Goal: Task Accomplishment & Management: Complete application form

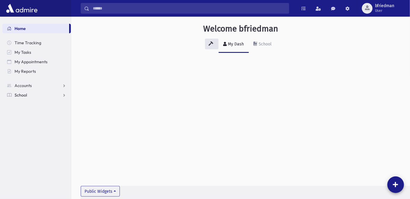
drag, startPoint x: 25, startPoint y: 94, endPoint x: 31, endPoint y: 105, distance: 12.5
click at [25, 95] on span "School" at bounding box center [21, 94] width 12 height 5
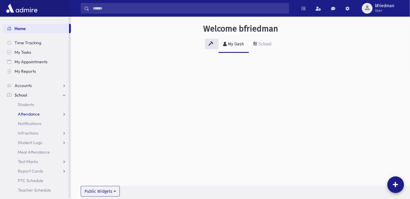
click at [29, 114] on span "Attendance" at bounding box center [29, 113] width 22 height 5
click at [30, 123] on span "Entry" at bounding box center [28, 123] width 10 height 5
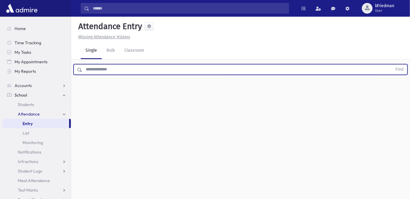
click at [93, 70] on input "text" at bounding box center [237, 69] width 310 height 11
click at [96, 66] on input "text" at bounding box center [237, 69] width 310 height 11
click at [108, 69] on input "text" at bounding box center [237, 69] width 310 height 11
click at [107, 69] on input "text" at bounding box center [237, 69] width 310 height 11
click at [392, 64] on button "Find" at bounding box center [399, 69] width 15 height 10
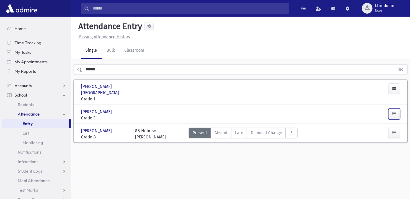
click at [392, 109] on button "button" at bounding box center [395, 114] width 12 height 11
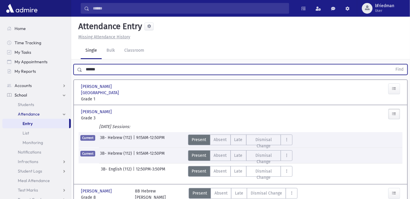
drag, startPoint x: 97, startPoint y: 69, endPoint x: -37, endPoint y: 57, distance: 134.7
click at [0, 57] on html "Search Results All Accounts Students" at bounding box center [205, 99] width 410 height 199
click at [392, 64] on button "Find" at bounding box center [399, 69] width 15 height 10
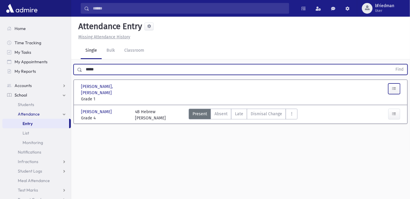
click at [396, 90] on icon "button" at bounding box center [394, 88] width 4 height 5
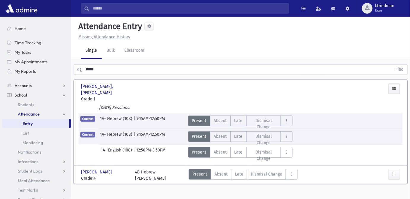
drag, startPoint x: 107, startPoint y: 70, endPoint x: -75, endPoint y: 70, distance: 181.7
click at [0, 70] on html "Search Results All Accounts Students" at bounding box center [205, 99] width 410 height 199
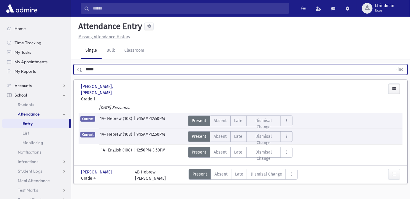
click at [392, 64] on button "Find" at bounding box center [399, 69] width 15 height 10
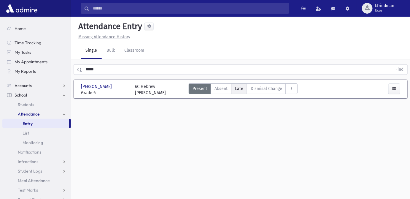
click at [240, 88] on span "Late" at bounding box center [239, 88] width 8 height 6
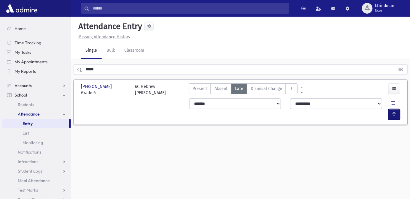
click at [389, 109] on button "button" at bounding box center [395, 114] width 12 height 11
drag, startPoint x: 105, startPoint y: 71, endPoint x: -78, endPoint y: 53, distance: 184.0
click at [0, 53] on html "Search Results All Accounts Students" at bounding box center [205, 99] width 410 height 199
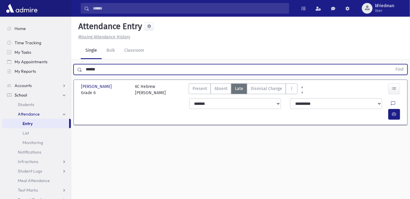
click at [392, 64] on button "Find" at bounding box center [399, 69] width 15 height 10
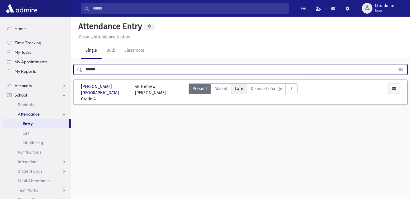
click at [237, 89] on span "Late" at bounding box center [239, 88] width 8 height 6
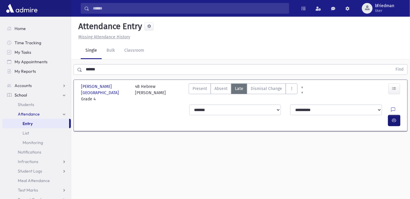
click at [393, 118] on icon "button" at bounding box center [394, 120] width 4 height 5
drag, startPoint x: 107, startPoint y: 69, endPoint x: -205, endPoint y: 28, distance: 314.9
click at [0, 28] on html "Search Results All Accounts Students" at bounding box center [205, 99] width 410 height 199
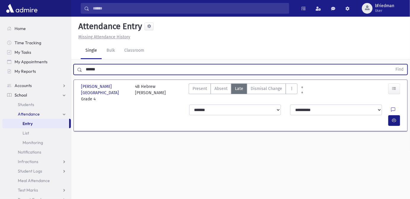
click at [392, 64] on button "Find" at bounding box center [399, 69] width 15 height 10
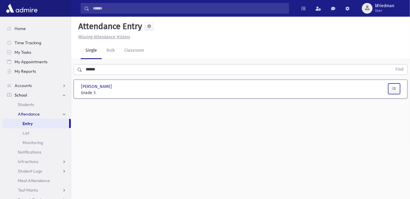
click at [395, 90] on icon "button" at bounding box center [394, 88] width 4 height 5
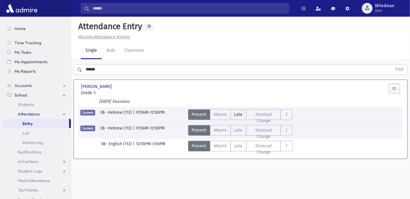
click at [240, 115] on span "Late" at bounding box center [238, 114] width 8 height 6
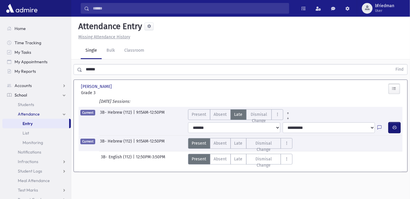
drag, startPoint x: 397, startPoint y: 126, endPoint x: 248, endPoint y: 123, distance: 148.4
click at [396, 126] on icon "button" at bounding box center [395, 127] width 4 height 5
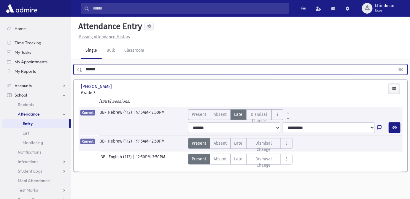
drag, startPoint x: 89, startPoint y: 68, endPoint x: -106, endPoint y: 51, distance: 196.4
click at [0, 51] on html "Search Results All Accounts Students" at bounding box center [205, 99] width 410 height 199
click at [392, 64] on button "Find" at bounding box center [399, 69] width 15 height 10
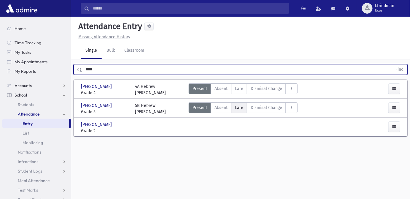
click at [238, 110] on label "Late L" at bounding box center [239, 107] width 16 height 11
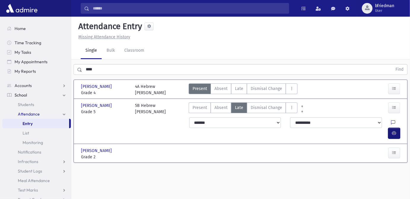
click at [394, 131] on icon "button" at bounding box center [394, 133] width 4 height 5
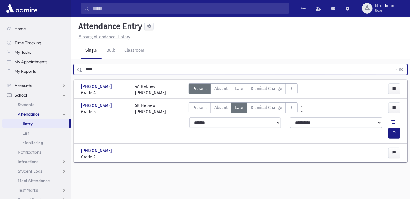
drag, startPoint x: 111, startPoint y: 70, endPoint x: 0, endPoint y: 72, distance: 110.4
click at [0, 72] on div "Search Results All Accounts" at bounding box center [205, 106] width 410 height 212
click at [392, 64] on button "Find" at bounding box center [399, 69] width 15 height 10
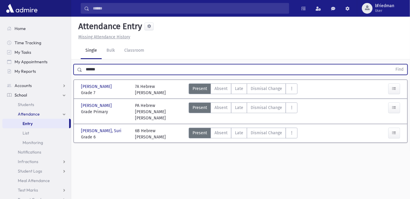
drag, startPoint x: 259, startPoint y: 144, endPoint x: -216, endPoint y: 37, distance: 487.3
click at [0, 37] on html "Search Results All Accounts Students" at bounding box center [205, 99] width 410 height 199
click at [392, 64] on button "Find" at bounding box center [399, 69] width 15 height 10
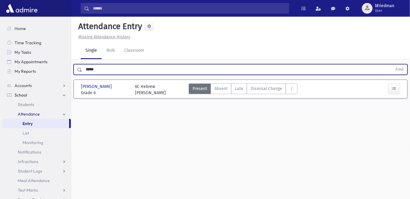
drag, startPoint x: 113, startPoint y: 70, endPoint x: -155, endPoint y: 19, distance: 272.4
click at [0, 19] on html "Search Results All Accounts Students" at bounding box center [205, 99] width 410 height 199
click at [392, 64] on button "Find" at bounding box center [399, 69] width 15 height 10
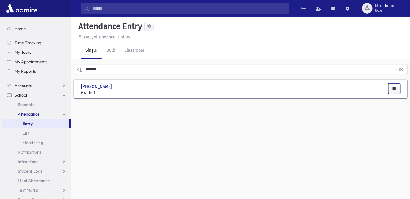
click at [397, 87] on button "button" at bounding box center [395, 88] width 12 height 11
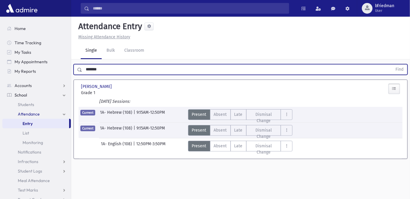
drag, startPoint x: 79, startPoint y: 66, endPoint x: -36, endPoint y: 53, distance: 115.3
click at [0, 53] on html "Search Results All Accounts Students" at bounding box center [205, 99] width 410 height 199
type input "*****"
click at [392, 64] on button "Find" at bounding box center [399, 69] width 15 height 10
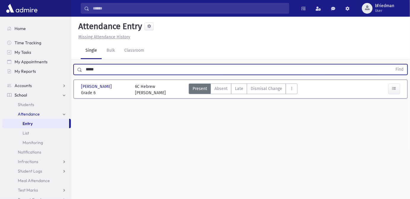
drag, startPoint x: 112, startPoint y: 69, endPoint x: -62, endPoint y: -3, distance: 187.5
click at [0, 0] on html "Search Results All Accounts Students" at bounding box center [205, 99] width 410 height 199
click at [392, 64] on button "Find" at bounding box center [399, 69] width 15 height 10
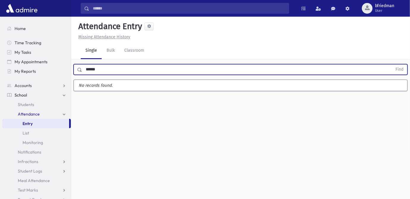
click at [392, 64] on button "Find" at bounding box center [399, 69] width 15 height 10
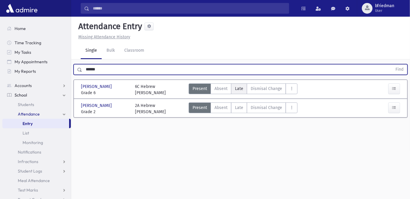
click at [239, 87] on span "Late" at bounding box center [239, 88] width 8 height 6
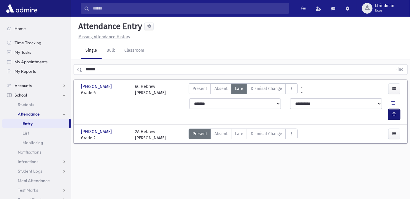
click at [392, 109] on button "button" at bounding box center [395, 114] width 12 height 11
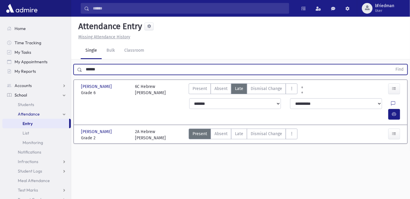
drag, startPoint x: 105, startPoint y: 68, endPoint x: -200, endPoint y: 36, distance: 307.1
click at [0, 36] on html "Search Results All Accounts Students" at bounding box center [205, 99] width 410 height 199
click at [392, 64] on button "Find" at bounding box center [399, 69] width 15 height 10
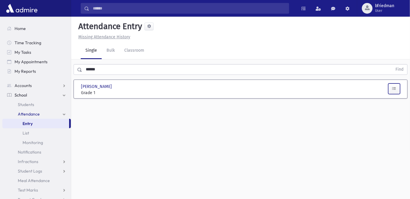
click at [396, 87] on icon "button" at bounding box center [394, 88] width 4 height 5
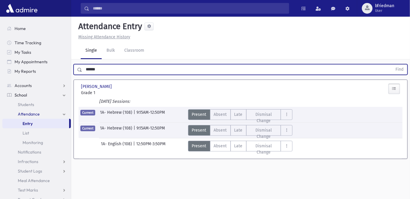
drag, startPoint x: 100, startPoint y: 69, endPoint x: -191, endPoint y: 44, distance: 292.5
click at [0, 44] on html "Search Results All Accounts Students" at bounding box center [205, 99] width 410 height 199
click at [392, 64] on button "Find" at bounding box center [399, 69] width 15 height 10
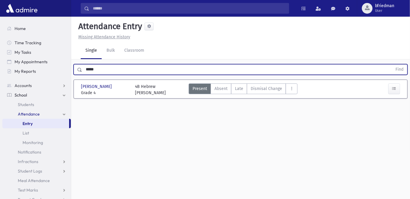
drag, startPoint x: -10, startPoint y: 79, endPoint x: -116, endPoint y: 93, distance: 107.0
click at [0, 93] on html "Search Results All Accounts Students" at bounding box center [205, 99] width 410 height 199
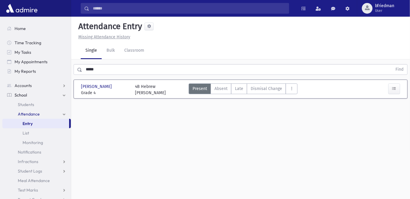
click at [109, 70] on input "*****" at bounding box center [237, 69] width 310 height 11
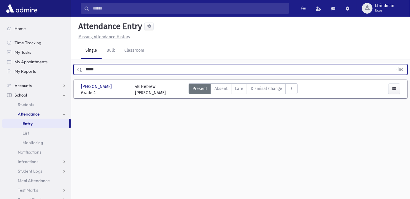
click at [108, 69] on input "*****" at bounding box center [237, 69] width 310 height 11
drag, startPoint x: 108, startPoint y: 69, endPoint x: 103, endPoint y: 69, distance: 5.0
click at [103, 69] on input "*****" at bounding box center [237, 69] width 310 height 11
click at [392, 64] on button "Find" at bounding box center [399, 69] width 15 height 10
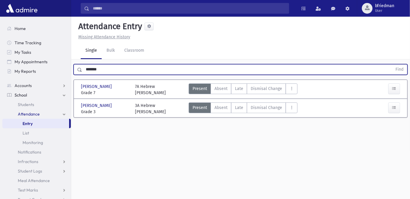
drag, startPoint x: 18, startPoint y: 56, endPoint x: -141, endPoint y: 45, distance: 159.5
click at [0, 45] on html "Search Results All Accounts Students" at bounding box center [205, 99] width 410 height 199
type input "******"
click at [392, 64] on button "Find" at bounding box center [399, 69] width 15 height 10
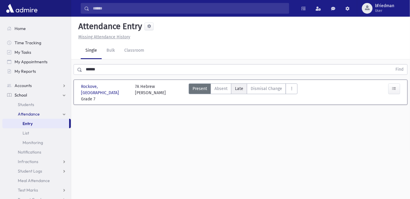
click at [234, 88] on label "Late L" at bounding box center [239, 88] width 16 height 11
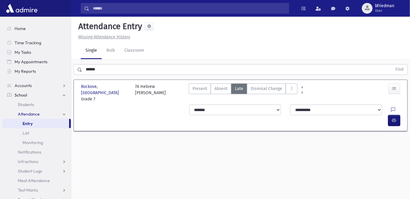
click at [391, 115] on button "button" at bounding box center [395, 120] width 12 height 11
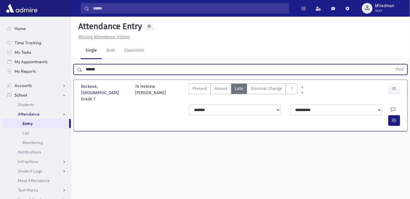
drag, startPoint x: 58, startPoint y: 69, endPoint x: -98, endPoint y: 69, distance: 156.1
click at [0, 69] on html "Search Results All Accounts Students" at bounding box center [205, 99] width 410 height 199
click at [392, 64] on button "Find" at bounding box center [399, 69] width 15 height 10
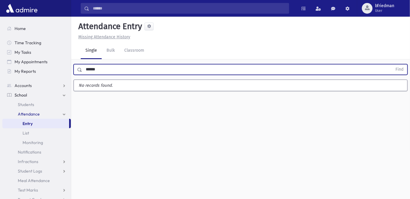
click at [392, 64] on button "Find" at bounding box center [399, 69] width 15 height 10
type input "*****"
click at [392, 64] on button "Find" at bounding box center [399, 69] width 15 height 10
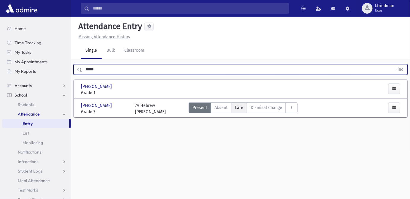
click at [241, 109] on span "Late" at bounding box center [239, 107] width 8 height 6
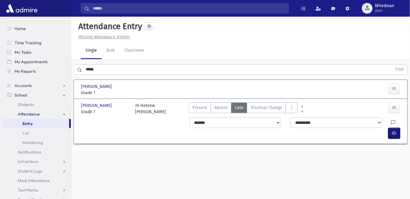
click at [393, 131] on icon "button" at bounding box center [394, 133] width 4 height 5
drag, startPoint x: 107, startPoint y: 72, endPoint x: -72, endPoint y: 70, distance: 178.1
click at [0, 70] on html "Search Results All Accounts Students" at bounding box center [205, 99] width 410 height 199
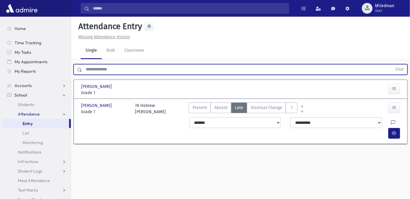
click at [392, 64] on button "Find" at bounding box center [399, 69] width 15 height 10
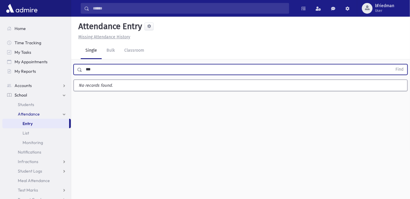
click at [392, 64] on button "Find" at bounding box center [399, 69] width 15 height 10
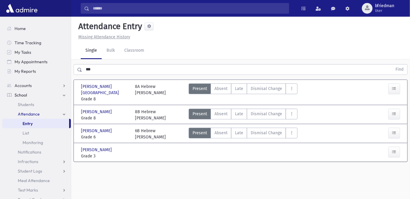
drag, startPoint x: 242, startPoint y: 109, endPoint x: 358, endPoint y: 131, distance: 117.6
click at [242, 109] on label "Late L" at bounding box center [239, 114] width 16 height 11
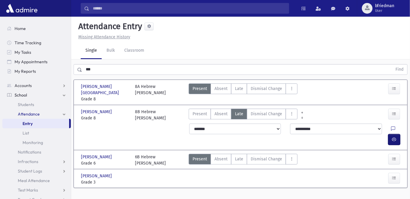
click at [393, 137] on icon "button" at bounding box center [394, 139] width 4 height 5
click at [237, 156] on span "Late" at bounding box center [239, 159] width 8 height 6
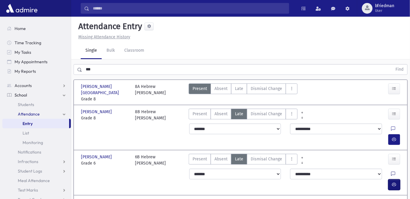
drag, startPoint x: 393, startPoint y: 157, endPoint x: 381, endPoint y: 157, distance: 11.3
click at [391, 179] on button "button" at bounding box center [395, 184] width 12 height 11
click at [0, 61] on html "Search Results All Accounts Students" at bounding box center [205, 99] width 410 height 199
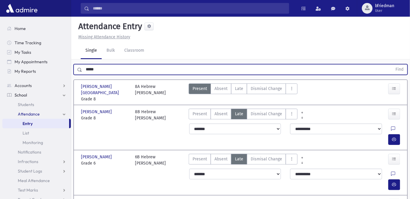
click at [392, 64] on button "Find" at bounding box center [399, 69] width 15 height 10
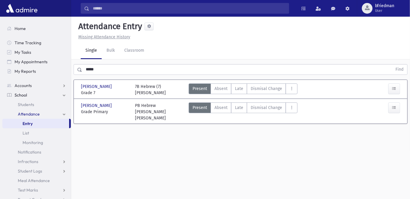
drag, startPoint x: 239, startPoint y: 89, endPoint x: 349, endPoint y: 109, distance: 111.9
click at [238, 89] on span "Late" at bounding box center [239, 88] width 8 height 6
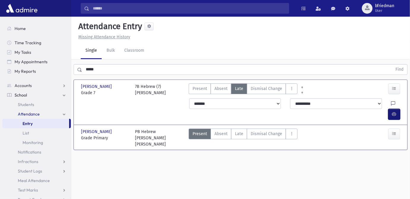
drag, startPoint x: 397, startPoint y: 104, endPoint x: 354, endPoint y: 107, distance: 42.3
click at [392, 109] on button "button" at bounding box center [395, 114] width 12 height 11
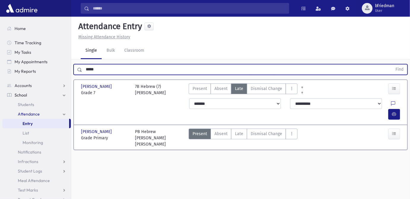
drag, startPoint x: 24, startPoint y: 71, endPoint x: -60, endPoint y: 49, distance: 86.8
click at [0, 49] on html "Search Results All Accounts Students" at bounding box center [205, 99] width 410 height 199
type input "*****"
click at [392, 64] on button "Find" at bounding box center [399, 69] width 15 height 10
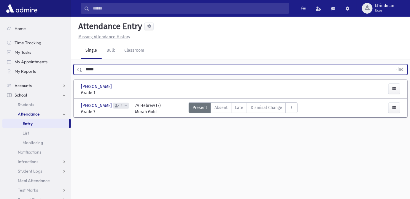
drag, startPoint x: 106, startPoint y: 66, endPoint x: -170, endPoint y: 61, distance: 275.8
click at [0, 61] on html "Search Results All Accounts Students" at bounding box center [205, 99] width 410 height 199
click at [392, 64] on button "Find" at bounding box center [399, 69] width 15 height 10
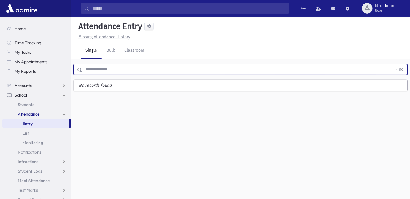
click at [125, 68] on input "text" at bounding box center [237, 69] width 310 height 11
click at [107, 71] on input "text" at bounding box center [237, 69] width 310 height 11
type input "**********"
click at [392, 64] on button "Find" at bounding box center [399, 69] width 15 height 10
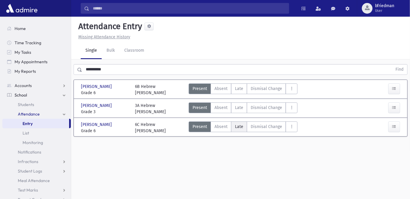
click at [236, 128] on span "Late" at bounding box center [239, 126] width 8 height 6
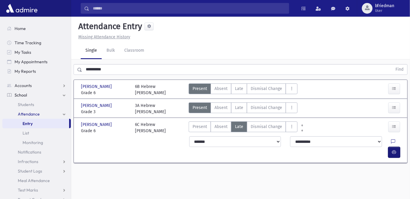
click at [396, 147] on button "button" at bounding box center [395, 152] width 12 height 11
drag, startPoint x: 47, startPoint y: 74, endPoint x: -288, endPoint y: 102, distance: 336.3
click at [0, 102] on html "Search Results All Accounts Students" at bounding box center [205, 99] width 410 height 199
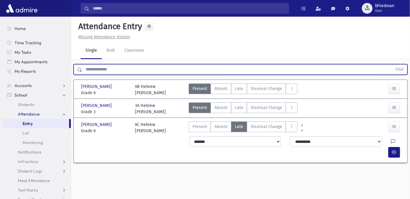
click at [392, 64] on button "Find" at bounding box center [399, 69] width 15 height 10
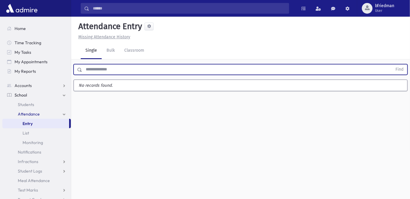
click at [138, 72] on input "text" at bounding box center [237, 69] width 310 height 11
click at [392, 64] on button "Find" at bounding box center [399, 69] width 15 height 10
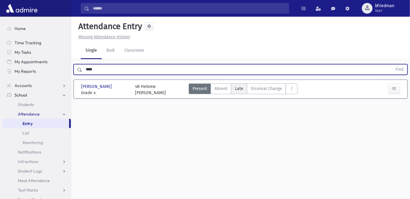
click at [239, 87] on span "Late" at bounding box center [239, 88] width 8 height 6
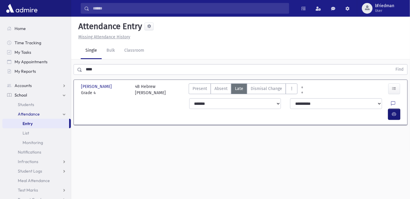
click at [397, 109] on button "button" at bounding box center [395, 114] width 12 height 11
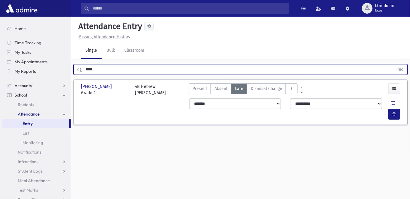
drag, startPoint x: 137, startPoint y: 70, endPoint x: -110, endPoint y: 83, distance: 246.4
click at [0, 83] on html "Search Results All Accounts Students" at bounding box center [205, 99] width 410 height 199
type input "****"
click at [392, 64] on button "Find" at bounding box center [399, 69] width 15 height 10
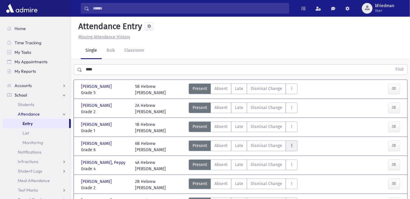
click at [290, 143] on icon "AttTypes" at bounding box center [292, 145] width 4 height 5
click at [275, 145] on span "Dismisal Change" at bounding box center [266, 145] width 31 height 6
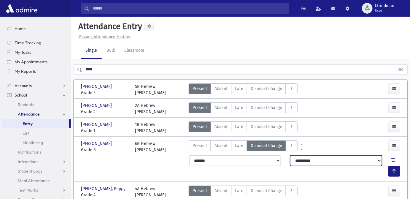
drag, startPoint x: 296, startPoint y: 162, endPoint x: 298, endPoint y: 160, distance: 3.4
click at [296, 162] on select "**********" at bounding box center [336, 160] width 92 height 11
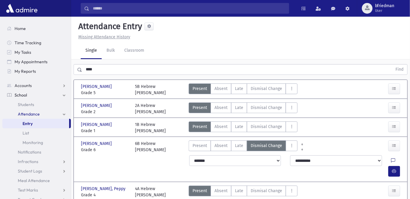
click at [392, 161] on icon at bounding box center [394, 160] width 4 height 5
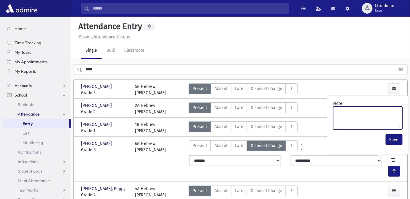
click at [343, 121] on textarea "Note" at bounding box center [367, 118] width 69 height 23
type textarea "*"
click at [394, 142] on button "Save" at bounding box center [394, 139] width 17 height 11
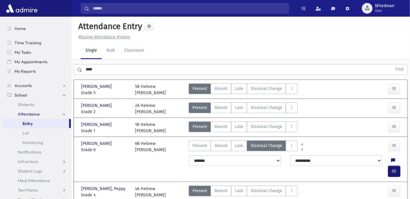
click at [394, 169] on icon "button" at bounding box center [394, 171] width 4 height 5
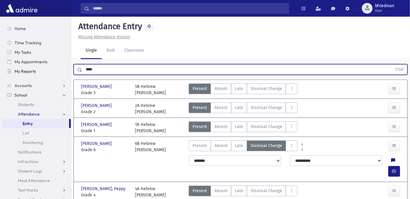
drag, startPoint x: 118, startPoint y: 70, endPoint x: 65, endPoint y: 72, distance: 52.9
click at [65, 72] on div "Search Results All Accounts" at bounding box center [205, 130] width 410 height 260
click at [392, 64] on button "Find" at bounding box center [399, 69] width 15 height 10
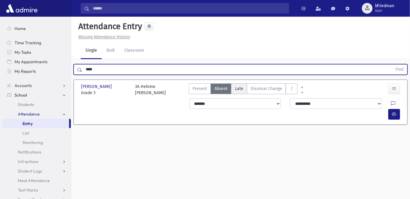
click at [245, 88] on label "Late L" at bounding box center [239, 88] width 16 height 11
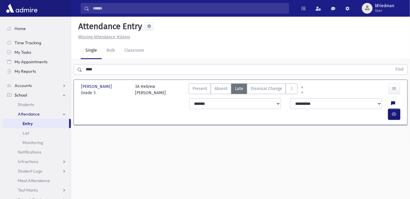
click at [393, 109] on button "button" at bounding box center [395, 114] width 12 height 11
click at [116, 98] on div "**********" at bounding box center [241, 109] width 330 height 26
drag, startPoint x: 84, startPoint y: 70, endPoint x: 26, endPoint y: 63, distance: 58.4
click at [25, 64] on div "Search Results All Accounts" at bounding box center [205, 106] width 410 height 212
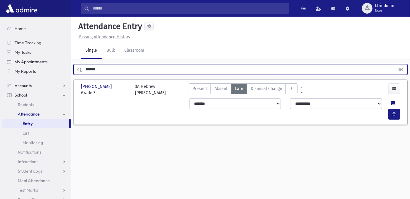
click at [392, 64] on button "Find" at bounding box center [399, 69] width 15 height 10
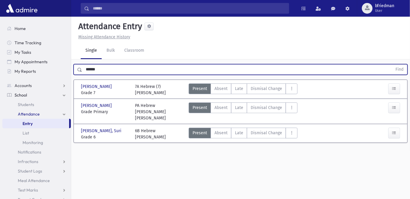
drag, startPoint x: 100, startPoint y: 66, endPoint x: -189, endPoint y: 50, distance: 289.3
click at [0, 50] on html "Search Results All Accounts Students" at bounding box center [205, 99] width 410 height 199
click at [392, 64] on button "Find" at bounding box center [399, 69] width 15 height 10
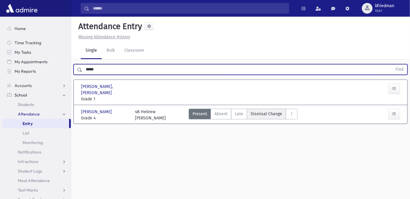
drag, startPoint x: 242, startPoint y: 109, endPoint x: 248, endPoint y: 109, distance: 6.2
click at [242, 111] on span "Late" at bounding box center [239, 114] width 8 height 6
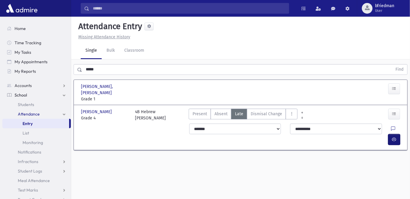
click at [391, 134] on button "button" at bounding box center [395, 139] width 12 height 11
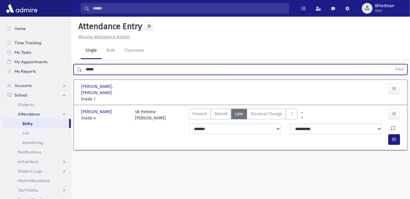
drag, startPoint x: 100, startPoint y: 70, endPoint x: -20, endPoint y: 47, distance: 122.4
click at [0, 47] on html "Search Results All Accounts Students" at bounding box center [205, 99] width 410 height 199
click at [392, 64] on button "Find" at bounding box center [399, 69] width 15 height 10
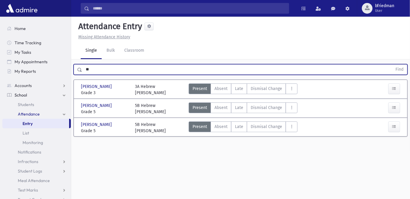
type input "*"
type input "******"
click at [392, 64] on button "Find" at bounding box center [399, 69] width 15 height 10
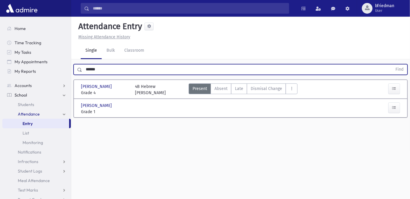
drag, startPoint x: 97, startPoint y: 71, endPoint x: -30, endPoint y: 61, distance: 126.8
click at [0, 61] on html "Search Results All Accounts Students" at bounding box center [205, 99] width 410 height 199
click at [392, 64] on button "Find" at bounding box center [399, 69] width 15 height 10
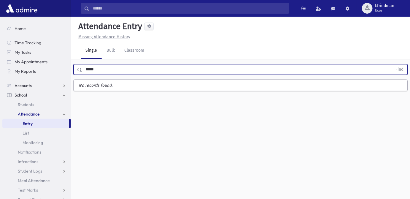
click at [392, 64] on button "Find" at bounding box center [399, 69] width 15 height 10
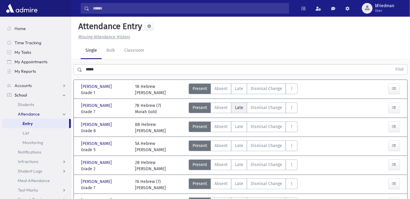
click at [235, 109] on span "Late" at bounding box center [239, 107] width 8 height 6
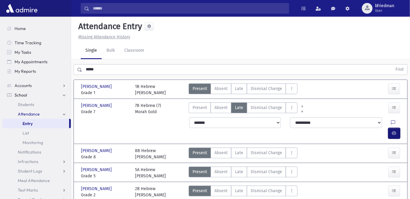
click at [399, 128] on button "button" at bounding box center [395, 133] width 12 height 11
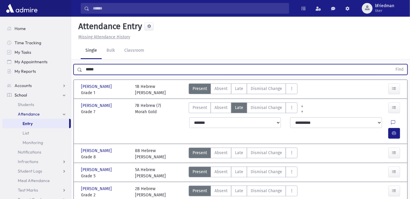
drag, startPoint x: 87, startPoint y: 69, endPoint x: -18, endPoint y: 56, distance: 106.1
click at [0, 56] on html "Search Results All Accounts Students" at bounding box center [205, 99] width 410 height 199
click at [392, 64] on button "Find" at bounding box center [399, 69] width 15 height 10
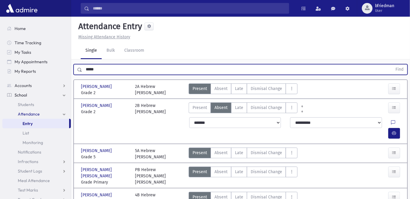
drag, startPoint x: 112, startPoint y: 69, endPoint x: -194, endPoint y: 47, distance: 306.5
click at [0, 47] on html "Search Results All Accounts Students" at bounding box center [205, 99] width 410 height 199
type input "******"
click at [392, 64] on button "Find" at bounding box center [399, 69] width 15 height 10
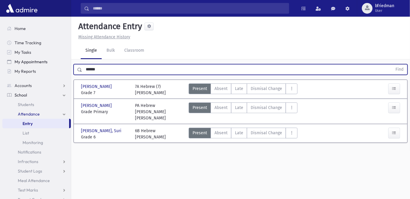
drag, startPoint x: 84, startPoint y: 66, endPoint x: 35, endPoint y: 61, distance: 49.4
click at [35, 61] on div "Search Results All Accounts" at bounding box center [205, 106] width 410 height 212
click at [392, 64] on button "Find" at bounding box center [399, 69] width 15 height 10
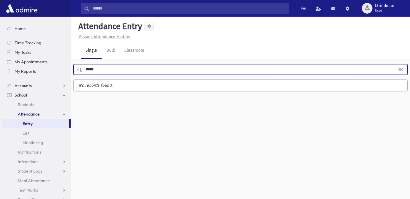
type input "*****"
click at [392, 64] on button "Find" at bounding box center [399, 69] width 15 height 10
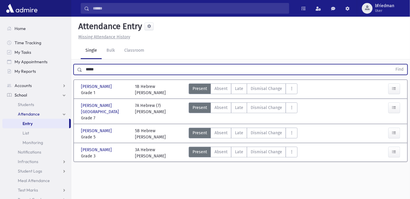
drag, startPoint x: 100, startPoint y: 68, endPoint x: -106, endPoint y: 56, distance: 206.4
click at [0, 56] on html "Search Results All Accounts Students" at bounding box center [205, 99] width 410 height 199
click at [392, 64] on button "Find" at bounding box center [399, 69] width 15 height 10
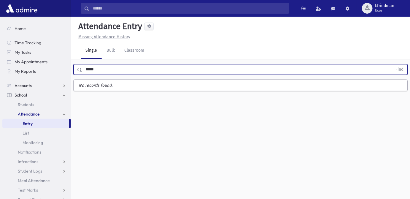
type input "*****"
click at [392, 64] on button "Find" at bounding box center [399, 69] width 15 height 10
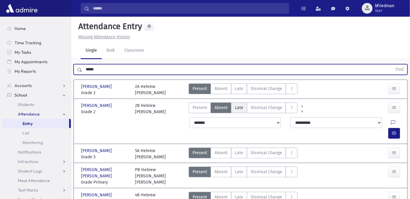
click at [237, 106] on span "Late" at bounding box center [239, 107] width 8 height 6
drag, startPoint x: 107, startPoint y: 72, endPoint x: 1, endPoint y: 66, distance: 105.5
click at [1, 66] on div "Search Results All Accounts" at bounding box center [205, 114] width 410 height 229
click at [392, 64] on button "Find" at bounding box center [399, 69] width 15 height 10
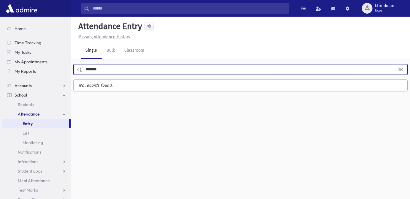
type input "*******"
click at [392, 64] on button "Find" at bounding box center [399, 69] width 15 height 10
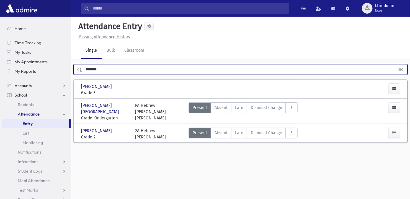
drag, startPoint x: 111, startPoint y: 71, endPoint x: -223, endPoint y: 39, distance: 334.8
click at [0, 39] on html "Search Results All Accounts Students" at bounding box center [205, 99] width 410 height 199
click at [392, 64] on button "Find" at bounding box center [399, 69] width 15 height 10
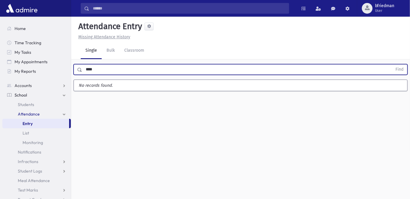
click at [392, 64] on button "Find" at bounding box center [399, 69] width 15 height 10
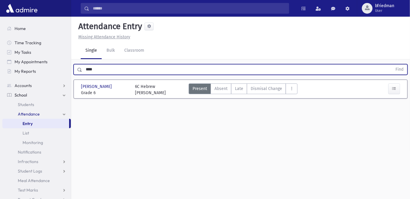
drag, startPoint x: 114, startPoint y: 68, endPoint x: -105, endPoint y: 32, distance: 221.7
click at [0, 32] on html "Search Results All Accounts Students" at bounding box center [205, 99] width 410 height 199
click at [392, 64] on button "Find" at bounding box center [399, 69] width 15 height 10
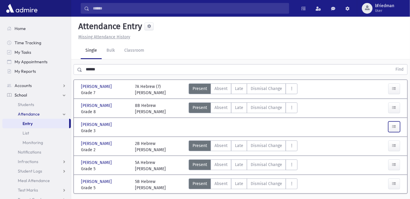
click at [396, 125] on icon "button" at bounding box center [394, 126] width 4 height 5
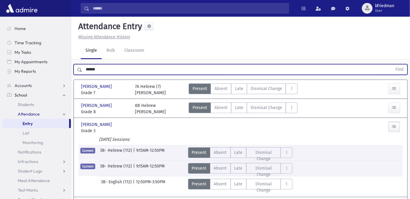
drag, startPoint x: 104, startPoint y: 68, endPoint x: -122, endPoint y: 38, distance: 227.5
click at [0, 38] on html "Search Results All Accounts Students" at bounding box center [205, 99] width 410 height 199
click at [392, 64] on button "Find" at bounding box center [399, 69] width 15 height 10
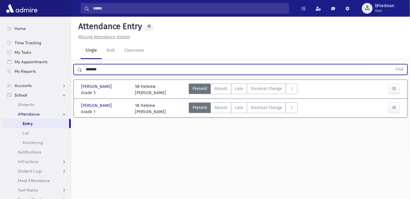
drag, startPoint x: 102, startPoint y: 68, endPoint x: -157, endPoint y: 56, distance: 259.4
click at [0, 56] on html "Search Results All Accounts Students" at bounding box center [205, 99] width 410 height 199
type input "****"
click at [392, 64] on button "Find" at bounding box center [399, 69] width 15 height 10
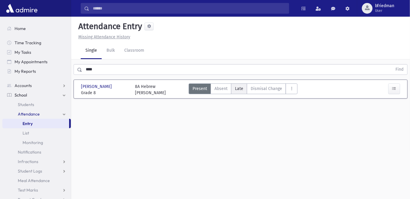
click at [239, 90] on span "Late" at bounding box center [239, 88] width 8 height 6
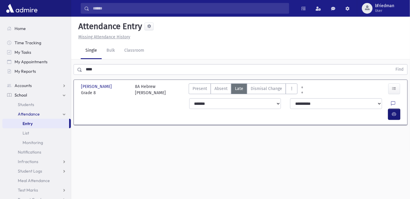
drag, startPoint x: 391, startPoint y: 104, endPoint x: 388, endPoint y: 105, distance: 3.9
click at [392, 109] on button "button" at bounding box center [395, 114] width 12 height 11
drag, startPoint x: 99, startPoint y: 70, endPoint x: 50, endPoint y: 61, distance: 48.8
click at [51, 61] on div "Search Results All Accounts" at bounding box center [205, 106] width 410 height 212
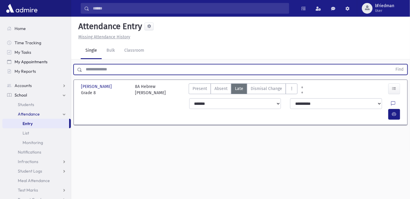
click at [392, 64] on button "Find" at bounding box center [399, 69] width 15 height 10
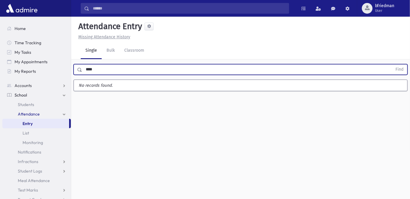
click at [392, 64] on button "Find" at bounding box center [399, 69] width 15 height 10
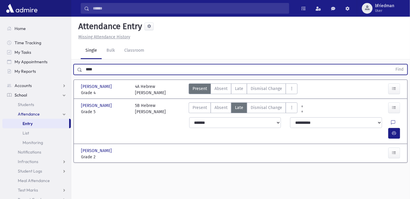
drag, startPoint x: 101, startPoint y: 68, endPoint x: -52, endPoint y: 77, distance: 153.7
click at [0, 77] on html "Search Results All Accounts Students" at bounding box center [205, 99] width 410 height 199
click at [392, 64] on button "Find" at bounding box center [399, 69] width 15 height 10
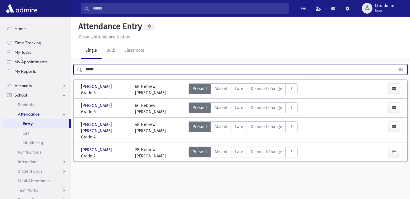
drag, startPoint x: -31, startPoint y: 62, endPoint x: -173, endPoint y: 59, distance: 141.9
click at [0, 59] on html "Search Results All Accounts Students" at bounding box center [205, 99] width 410 height 199
click at [392, 64] on button "Find" at bounding box center [399, 69] width 15 height 10
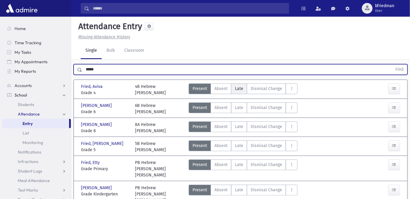
click at [236, 90] on span "Late" at bounding box center [239, 88] width 8 height 6
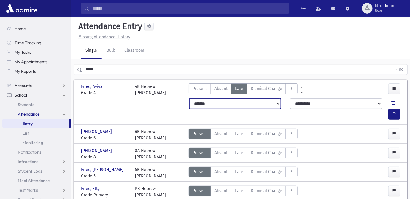
click at [244, 105] on select "**********" at bounding box center [235, 103] width 92 height 11
click at [189, 98] on select "**********" at bounding box center [235, 103] width 92 height 11
drag, startPoint x: 397, startPoint y: 104, endPoint x: 375, endPoint y: 109, distance: 22.5
click at [395, 109] on button "button" at bounding box center [395, 114] width 12 height 11
drag, startPoint x: -53, startPoint y: 45, endPoint x: -64, endPoint y: 39, distance: 12.7
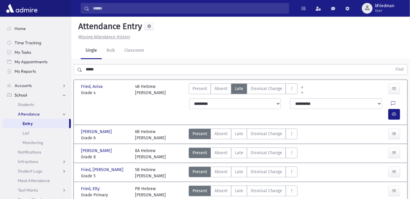
click at [0, 39] on html "Search Results All Accounts Students" at bounding box center [205, 99] width 410 height 199
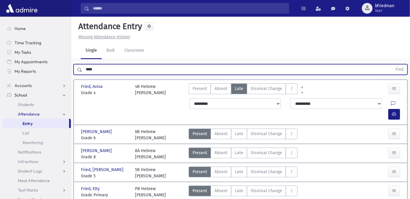
type input "****"
click at [392, 64] on button "Find" at bounding box center [399, 69] width 15 height 10
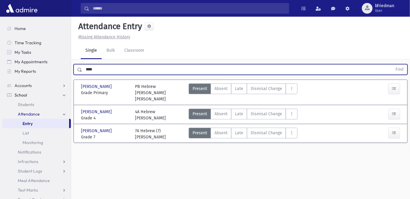
drag, startPoint x: 96, startPoint y: 69, endPoint x: -67, endPoint y: 25, distance: 169.0
click at [0, 25] on html "Search Results All Accounts Students" at bounding box center [205, 99] width 410 height 199
click at [392, 64] on button "Find" at bounding box center [399, 69] width 15 height 10
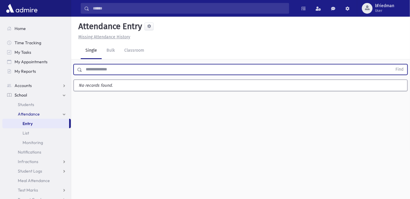
click at [108, 68] on input "text" at bounding box center [237, 69] width 310 height 11
type input "*****"
click at [392, 64] on button "Find" at bounding box center [399, 69] width 15 height 10
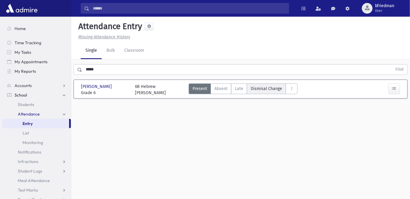
click at [273, 88] on span "Dismisal Change" at bounding box center [266, 88] width 31 height 6
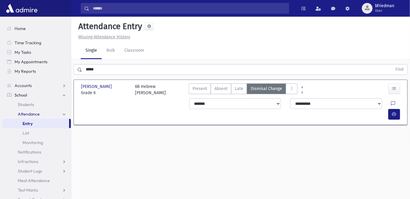
drag, startPoint x: 380, startPoint y: 104, endPoint x: 385, endPoint y: 129, distance: 25.1
click at [392, 104] on icon at bounding box center [394, 103] width 4 height 5
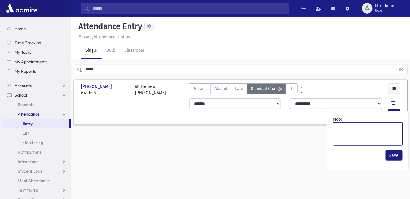
click at [378, 133] on textarea "Note" at bounding box center [367, 133] width 69 height 23
type textarea "*******"
click at [339, 130] on textarea "*******" at bounding box center [367, 133] width 69 height 23
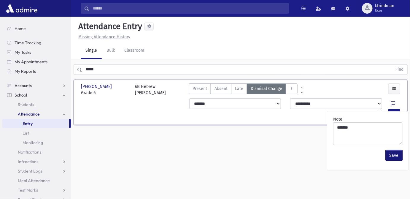
click at [394, 155] on button "Save" at bounding box center [394, 155] width 17 height 11
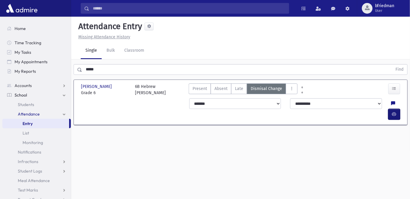
drag, startPoint x: 392, startPoint y: 102, endPoint x: 351, endPoint y: 106, distance: 41.1
click at [392, 109] on button "button" at bounding box center [395, 114] width 12 height 11
drag, startPoint x: -77, startPoint y: 36, endPoint x: -82, endPoint y: 34, distance: 5.6
click at [0, 34] on html "Search Results All Accounts Students" at bounding box center [205, 99] width 410 height 199
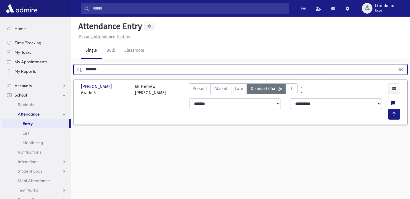
click at [392, 64] on button "Find" at bounding box center [399, 69] width 15 height 10
drag, startPoint x: 110, startPoint y: 69, endPoint x: -51, endPoint y: 31, distance: 165.1
click at [0, 31] on html "Search Results All Accounts Students" at bounding box center [205, 99] width 410 height 199
type input "****"
click at [392, 64] on button "Find" at bounding box center [399, 69] width 15 height 10
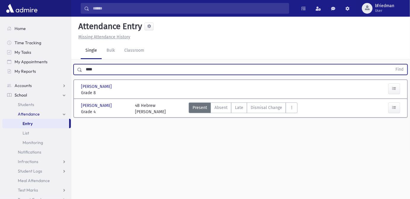
drag, startPoint x: 99, startPoint y: 70, endPoint x: -110, endPoint y: 2, distance: 219.0
click at [0, 2] on html "Search Results All Accounts Students" at bounding box center [205, 99] width 410 height 199
click at [392, 64] on button "Find" at bounding box center [399, 69] width 15 height 10
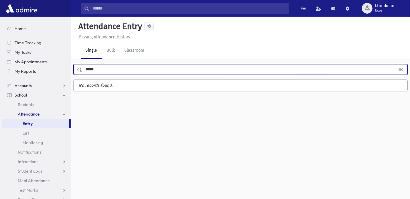
click at [392, 64] on button "Find" at bounding box center [399, 69] width 15 height 10
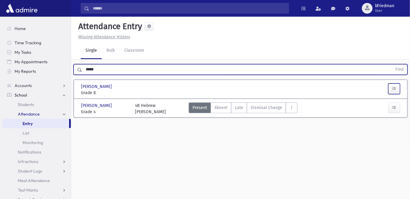
click at [395, 91] on button "button" at bounding box center [395, 88] width 12 height 11
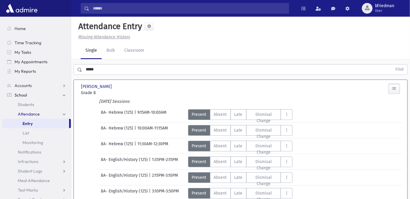
drag, startPoint x: 110, startPoint y: 75, endPoint x: 84, endPoint y: 66, distance: 27.3
click at [84, 66] on div "***** Find" at bounding box center [240, 68] width 339 height 18
drag, startPoint x: 104, startPoint y: 72, endPoint x: -193, endPoint y: -13, distance: 308.8
click at [0, 0] on html "Search Results All Accounts Students" at bounding box center [205, 99] width 410 height 199
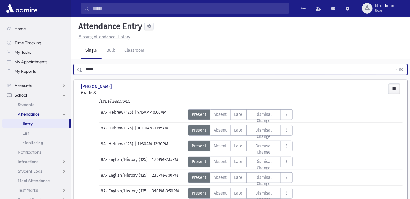
click at [392, 64] on button "Find" at bounding box center [399, 69] width 15 height 10
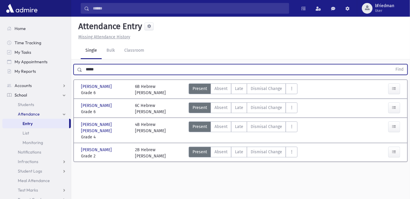
drag, startPoint x: 108, startPoint y: 67, endPoint x: -148, endPoint y: 24, distance: 259.3
click at [0, 24] on html "Search Results All Accounts Students" at bounding box center [205, 99] width 410 height 199
type input "*******"
click at [392, 64] on button "Find" at bounding box center [399, 69] width 15 height 10
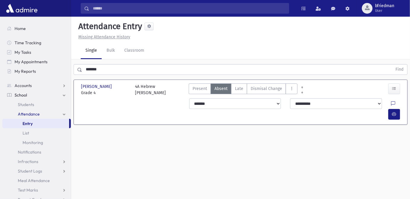
drag, startPoint x: 237, startPoint y: 90, endPoint x: 364, endPoint y: 121, distance: 131.1
click at [240, 91] on span "Late" at bounding box center [239, 88] width 8 height 6
click at [394, 112] on icon "button" at bounding box center [394, 114] width 4 height 5
drag, startPoint x: 398, startPoint y: 88, endPoint x: 389, endPoint y: 95, distance: 10.8
click at [398, 88] on button "button" at bounding box center [395, 88] width 12 height 11
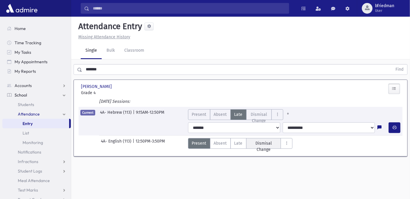
click at [265, 140] on span "Dismisal Change" at bounding box center [263, 146] width 27 height 12
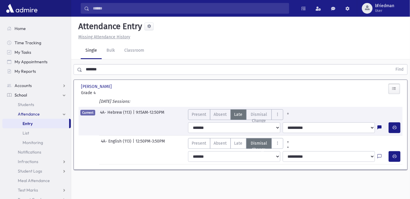
click at [379, 154] on icon at bounding box center [380, 156] width 4 height 5
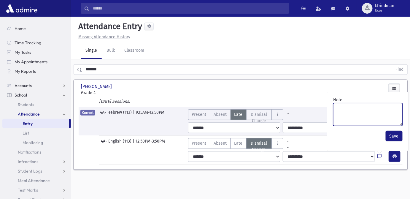
click at [365, 103] on textarea "Note" at bounding box center [367, 114] width 69 height 23
type textarea "*******"
click at [340, 103] on textarea "*******" at bounding box center [367, 114] width 69 height 23
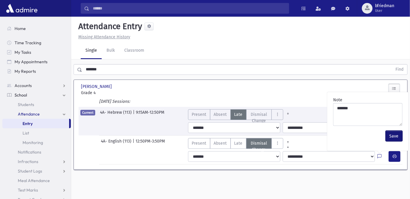
drag, startPoint x: 389, startPoint y: 120, endPoint x: 392, endPoint y: 129, distance: 9.6
click at [389, 131] on button "Save" at bounding box center [394, 136] width 17 height 11
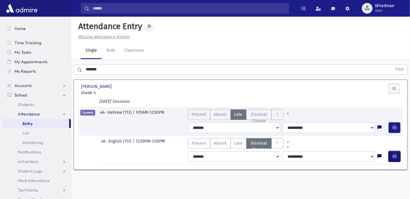
drag, startPoint x: 397, startPoint y: 145, endPoint x: 378, endPoint y: 141, distance: 18.8
click at [394, 154] on span "button" at bounding box center [395, 156] width 4 height 5
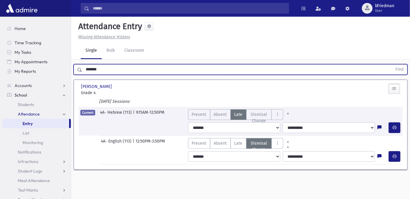
drag, startPoint x: 107, startPoint y: 53, endPoint x: -237, endPoint y: 9, distance: 347.1
click at [0, 9] on html "Search Results All Accounts Students" at bounding box center [205, 99] width 410 height 199
click at [392, 64] on button "Find" at bounding box center [399, 69] width 15 height 10
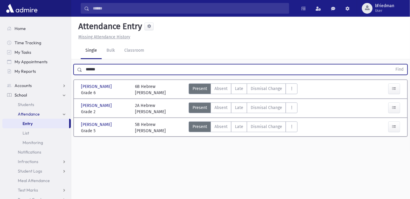
drag, startPoint x: 107, startPoint y: 57, endPoint x: -288, endPoint y: 26, distance: 396.2
click at [0, 26] on html "Search Results All Accounts Students" at bounding box center [205, 99] width 410 height 199
type input "*******"
click at [392, 64] on button "Find" at bounding box center [399, 69] width 15 height 10
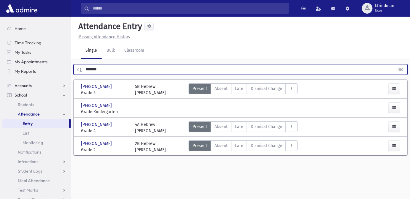
drag, startPoint x: -33, startPoint y: 27, endPoint x: -40, endPoint y: 23, distance: 7.7
click at [0, 23] on html "Search Results All Accounts Students" at bounding box center [205, 99] width 410 height 199
click at [392, 64] on button "Find" at bounding box center [399, 69] width 15 height 10
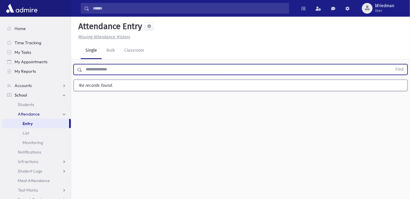
click at [92, 64] on input "text" at bounding box center [237, 69] width 310 height 11
type input "*****"
click at [392, 64] on button "Find" at bounding box center [399, 69] width 15 height 10
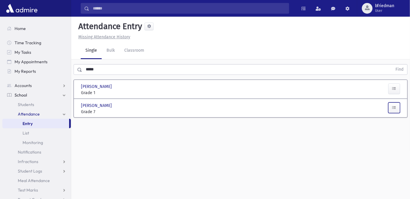
click at [397, 105] on icon "button" at bounding box center [394, 107] width 4 height 5
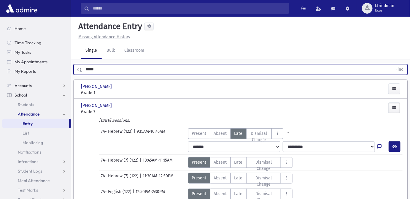
drag, startPoint x: 100, startPoint y: 59, endPoint x: -141, endPoint y: 36, distance: 242.4
click at [0, 36] on html "Search Results All Accounts Students" at bounding box center [205, 99] width 410 height 199
click at [392, 64] on button "Find" at bounding box center [399, 69] width 15 height 10
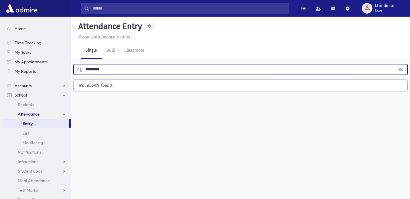
click at [392, 64] on button "Find" at bounding box center [399, 69] width 15 height 10
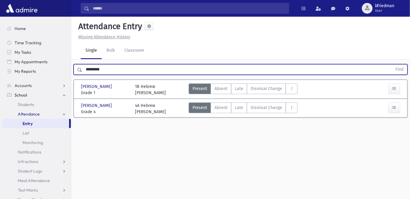
drag, startPoint x: 125, startPoint y: 56, endPoint x: -127, endPoint y: 15, distance: 254.7
click at [0, 15] on html "Search Results All Accounts Students" at bounding box center [205, 99] width 410 height 199
click at [392, 64] on button "Find" at bounding box center [399, 69] width 15 height 10
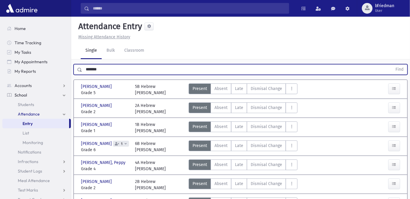
drag, startPoint x: 109, startPoint y: 59, endPoint x: -77, endPoint y: 44, distance: 186.4
click at [0, 44] on html "Search Results All Accounts Students" at bounding box center [205, 99] width 410 height 199
type input "*******"
click at [392, 64] on button "Find" at bounding box center [399, 69] width 15 height 10
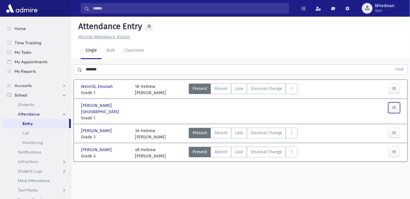
click at [392, 102] on button "button" at bounding box center [395, 107] width 12 height 11
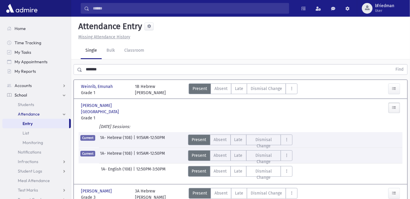
drag, startPoint x: 104, startPoint y: 55, endPoint x: -211, endPoint y: 15, distance: 317.2
click at [0, 15] on html "Search Results All Accounts Students" at bounding box center [205, 99] width 410 height 199
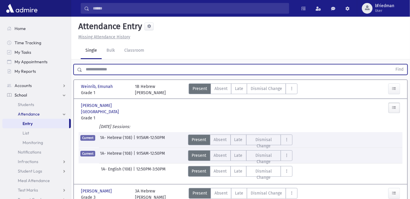
click at [392, 64] on button "Find" at bounding box center [399, 69] width 15 height 10
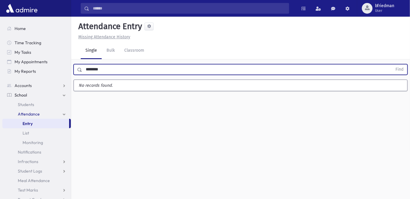
click at [392, 64] on button "Find" at bounding box center [399, 69] width 15 height 10
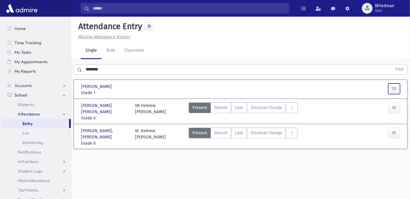
click at [394, 86] on icon "button" at bounding box center [394, 88] width 4 height 5
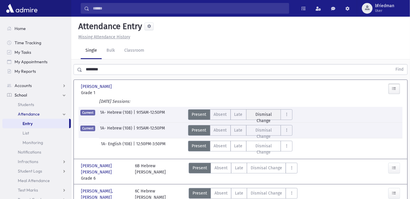
click at [268, 111] on span "Dismisal Change" at bounding box center [263, 117] width 27 height 12
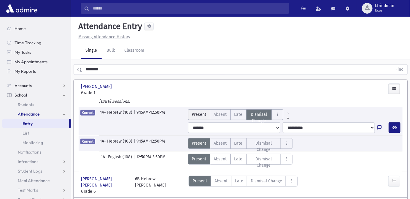
click at [196, 111] on span "Present" at bounding box center [199, 114] width 15 height 6
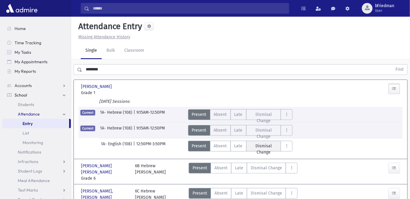
click at [264, 143] on span "Dismisal Change" at bounding box center [263, 149] width 27 height 12
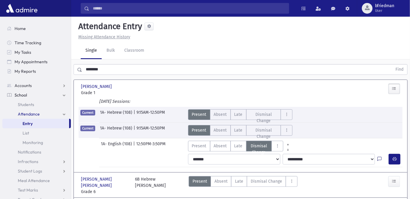
click at [378, 157] on icon at bounding box center [380, 159] width 4 height 5
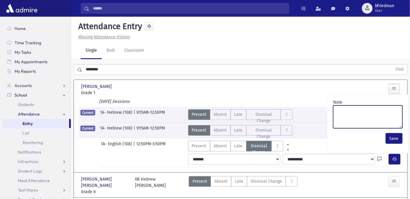
click at [366, 105] on textarea "Note" at bounding box center [367, 116] width 69 height 23
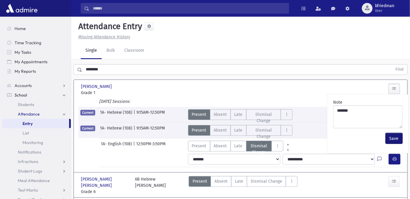
click at [397, 133] on button "Save" at bounding box center [394, 138] width 17 height 11
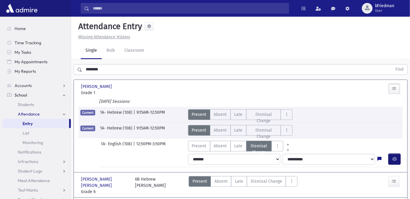
click at [398, 154] on button "button" at bounding box center [395, 159] width 12 height 11
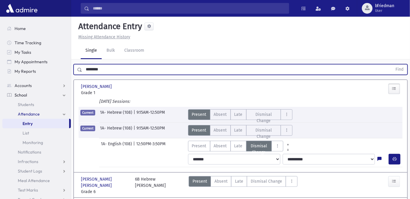
drag, startPoint x: 111, startPoint y: 56, endPoint x: -10, endPoint y: 43, distance: 121.7
click at [0, 43] on html "Search Results All Accounts Students" at bounding box center [205, 99] width 410 height 199
type input "******"
click at [392, 64] on button "Find" at bounding box center [399, 69] width 15 height 10
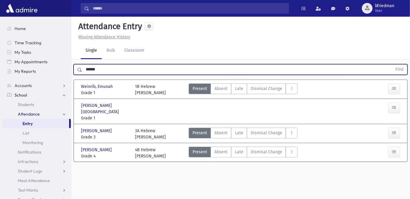
drag, startPoint x: -11, startPoint y: 23, endPoint x: -140, endPoint y: -4, distance: 132.1
click at [0, 0] on html "Search Results All Accounts Students" at bounding box center [205, 99] width 410 height 199
click at [392, 64] on button "Find" at bounding box center [399, 69] width 15 height 10
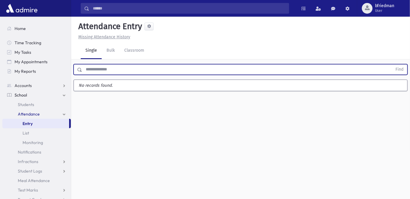
click at [392, 64] on button "Find" at bounding box center [399, 69] width 15 height 10
type input "*"
drag, startPoint x: 101, startPoint y: 59, endPoint x: -47, endPoint y: 34, distance: 149.9
click at [0, 34] on html "Search Results All Accounts Students" at bounding box center [205, 99] width 410 height 199
